Goal: Transaction & Acquisition: Book appointment/travel/reservation

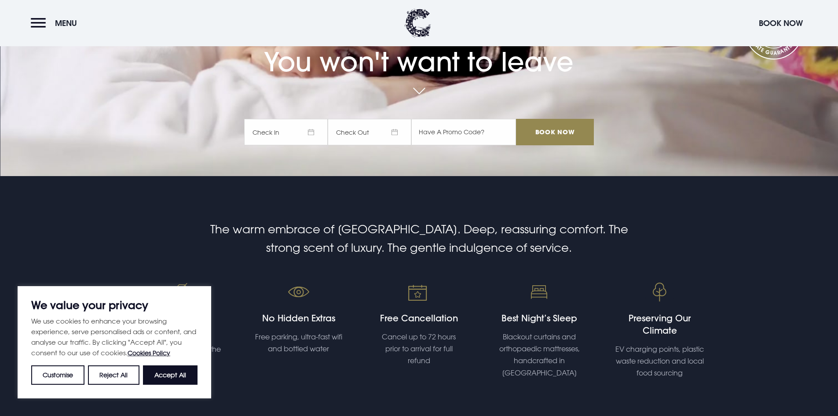
click at [315, 136] on span "Check In" at bounding box center [286, 132] width 84 height 26
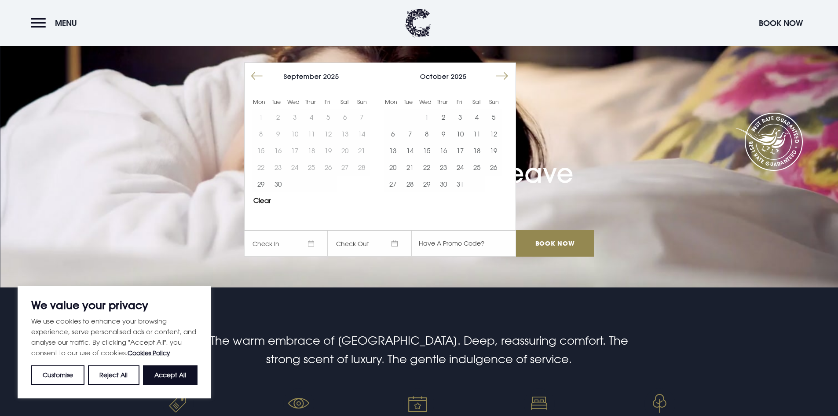
scroll to position [42, 0]
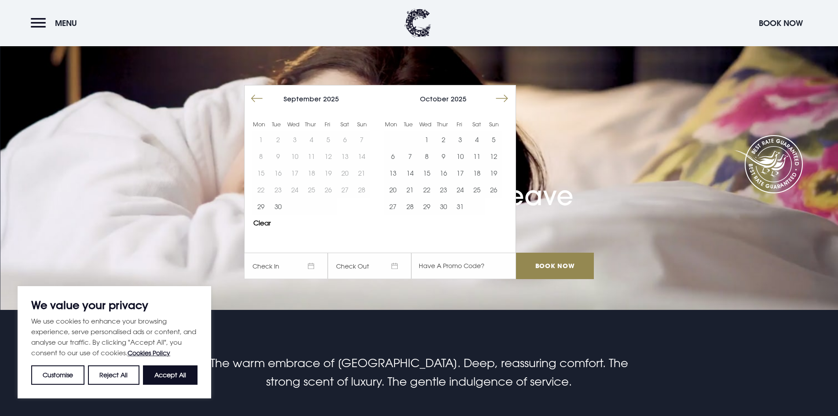
click at [502, 98] on button "Move forward to switch to the next month." at bounding box center [501, 98] width 17 height 17
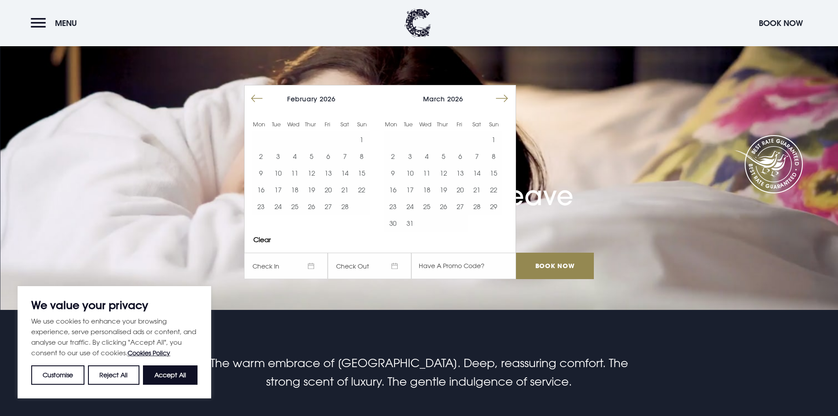
click at [502, 98] on button "Move forward to switch to the next month." at bounding box center [501, 98] width 17 height 17
click at [468, 190] on button "26" at bounding box center [460, 189] width 17 height 17
click at [570, 270] on input "Book Now" at bounding box center [554, 265] width 77 height 26
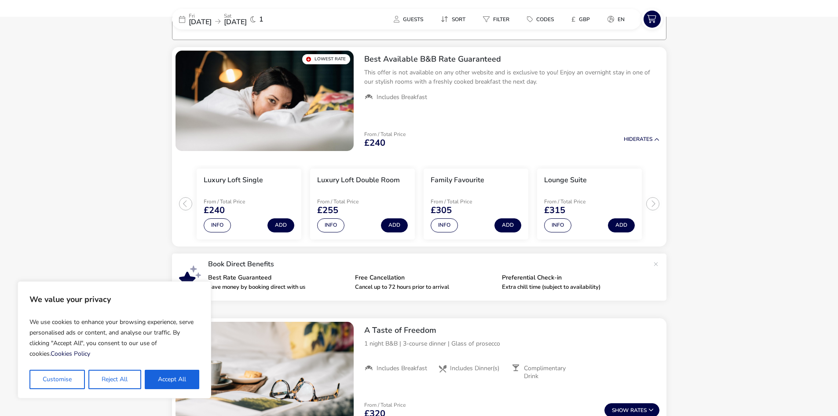
scroll to position [72, 0]
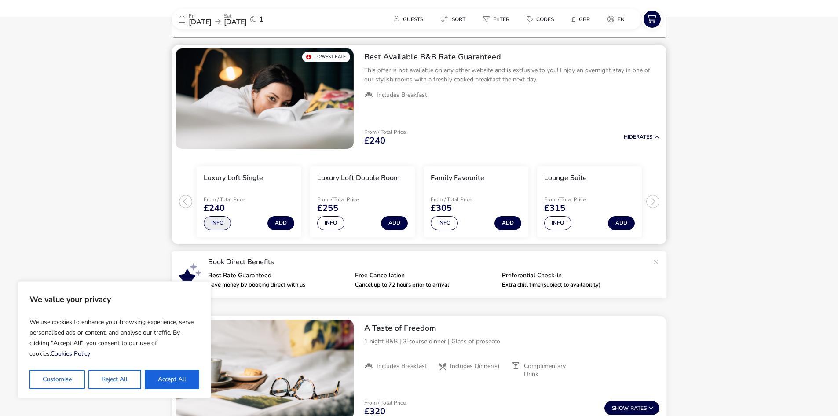
click at [218, 225] on button "Info" at bounding box center [217, 223] width 27 height 14
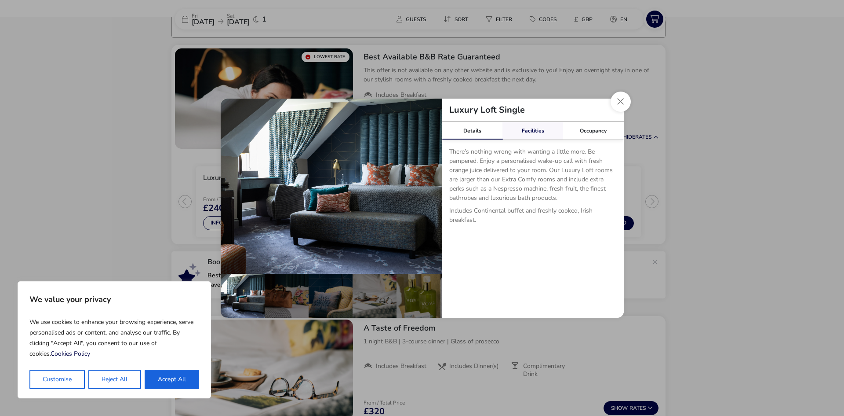
click at [543, 134] on link "Facilities" at bounding box center [533, 131] width 61 height 18
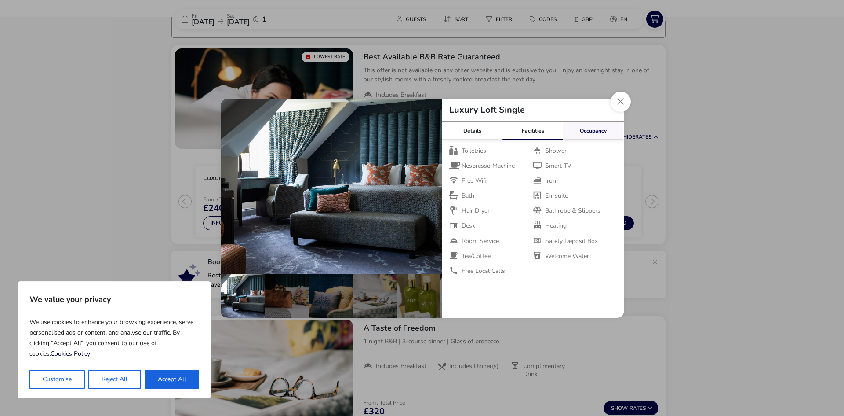
click at [580, 134] on link "Occupancy" at bounding box center [593, 131] width 61 height 18
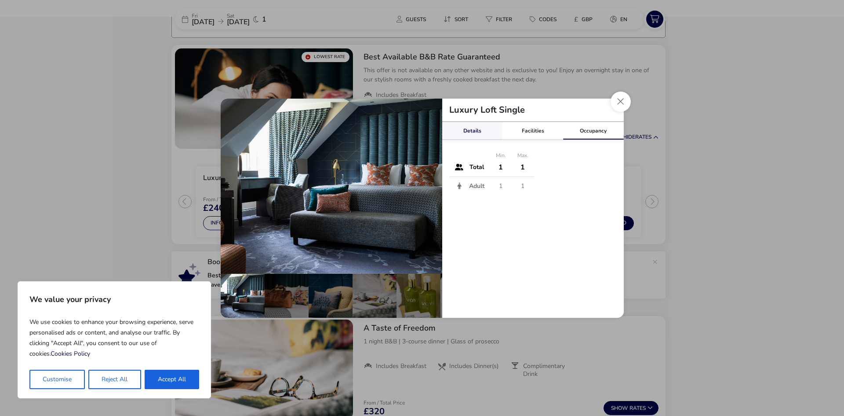
click at [481, 133] on link "Details" at bounding box center [472, 131] width 61 height 18
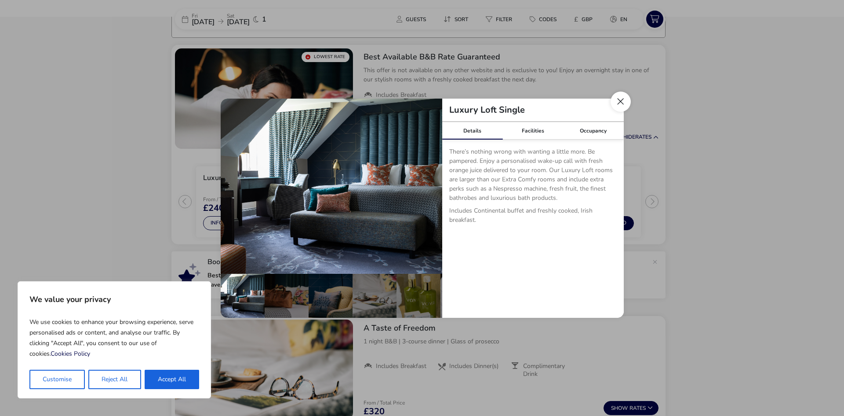
click at [616, 110] on button "Close dialog" at bounding box center [621, 101] width 20 height 20
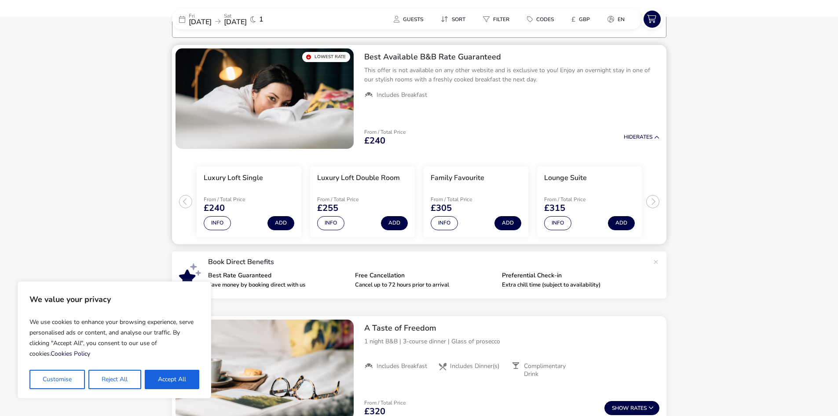
click at [343, 226] on div "Info Add" at bounding box center [362, 221] width 91 height 18
click at [336, 224] on button "Info" at bounding box center [330, 223] width 27 height 14
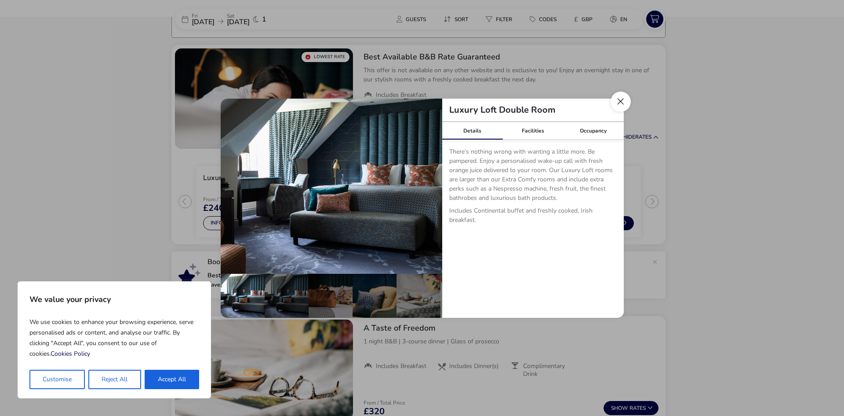
click at [615, 106] on button "Close dialog" at bounding box center [621, 101] width 20 height 20
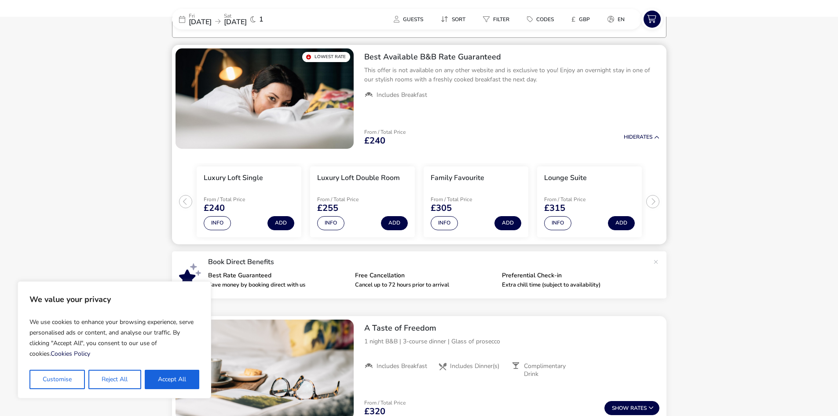
click at [654, 199] on ul "Luxury Loft Single From / Total Price £240 Info Add Luxury Loft Double Room Fro…" at bounding box center [419, 198] width 494 height 92
click at [653, 198] on ul "Luxury Loft Single From / Total Price £240 Info Add Luxury Loft Double Room Fro…" at bounding box center [419, 198] width 494 height 92
click at [556, 222] on button "Info" at bounding box center [557, 223] width 27 height 14
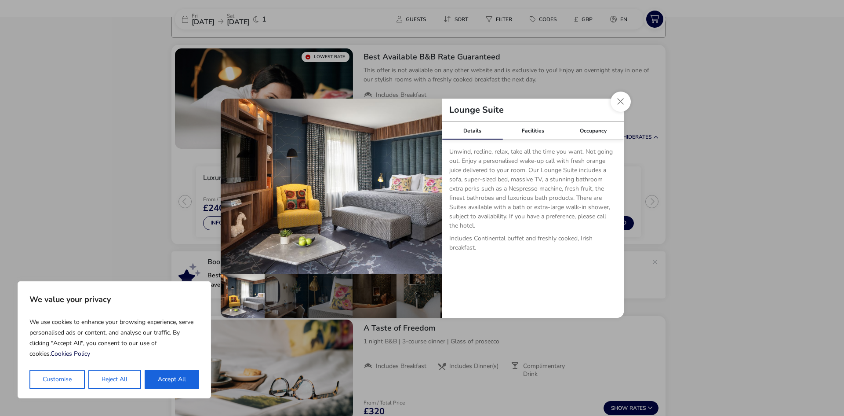
click at [612, 110] on div "Lounge Suite" at bounding box center [533, 109] width 182 height 23
click at [616, 105] on button "Close dialog" at bounding box center [621, 101] width 20 height 20
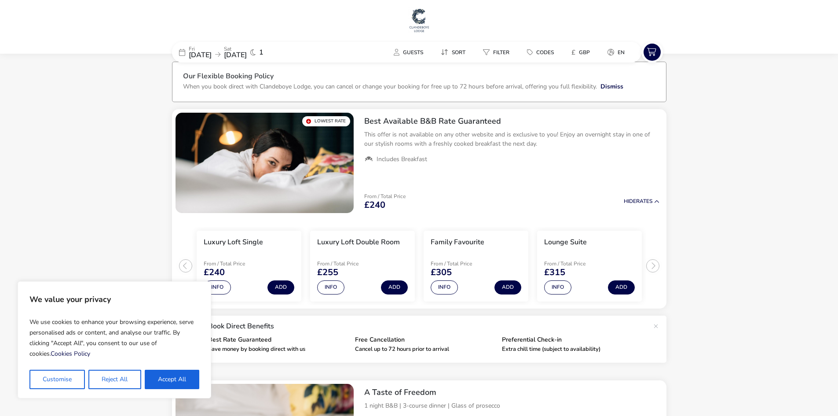
scroll to position [0, 0]
